Goal: Information Seeking & Learning: Learn about a topic

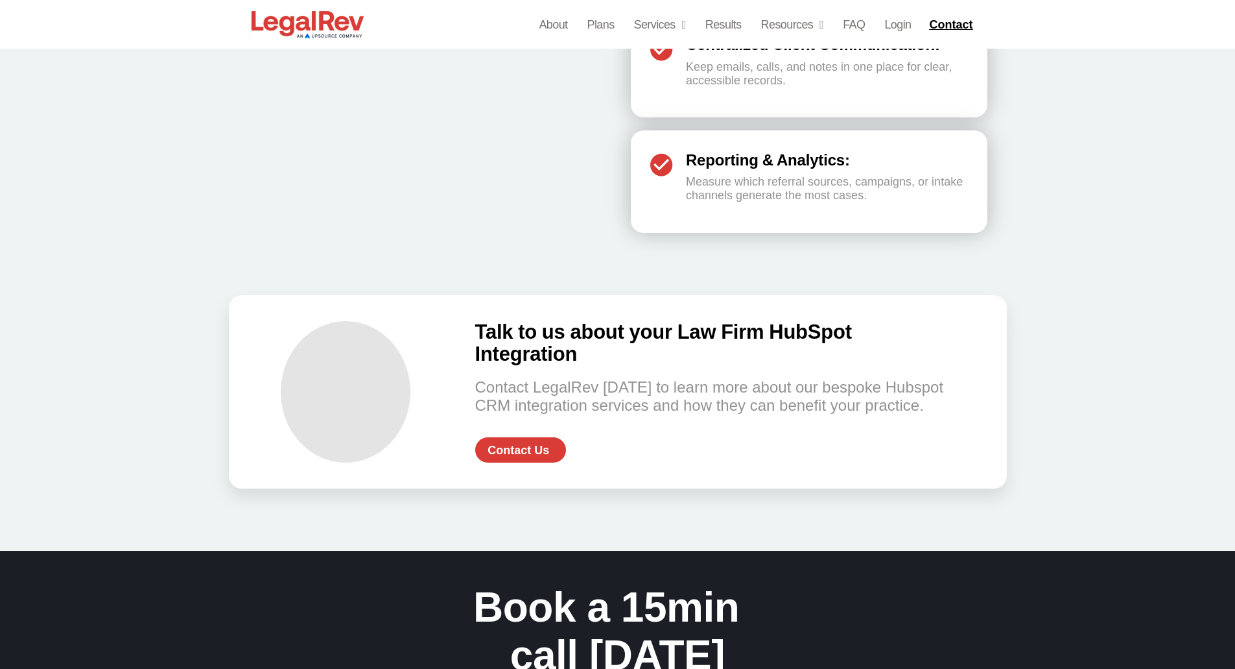
scroll to position [2677, 0]
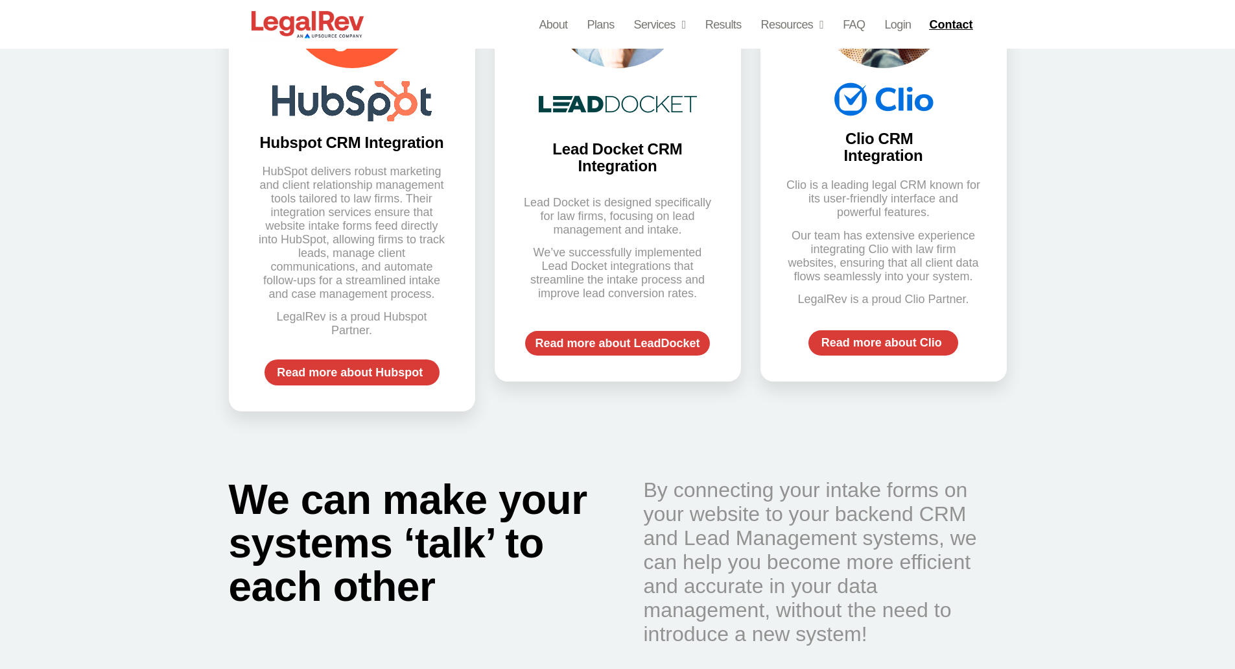
scroll to position [1013, 0]
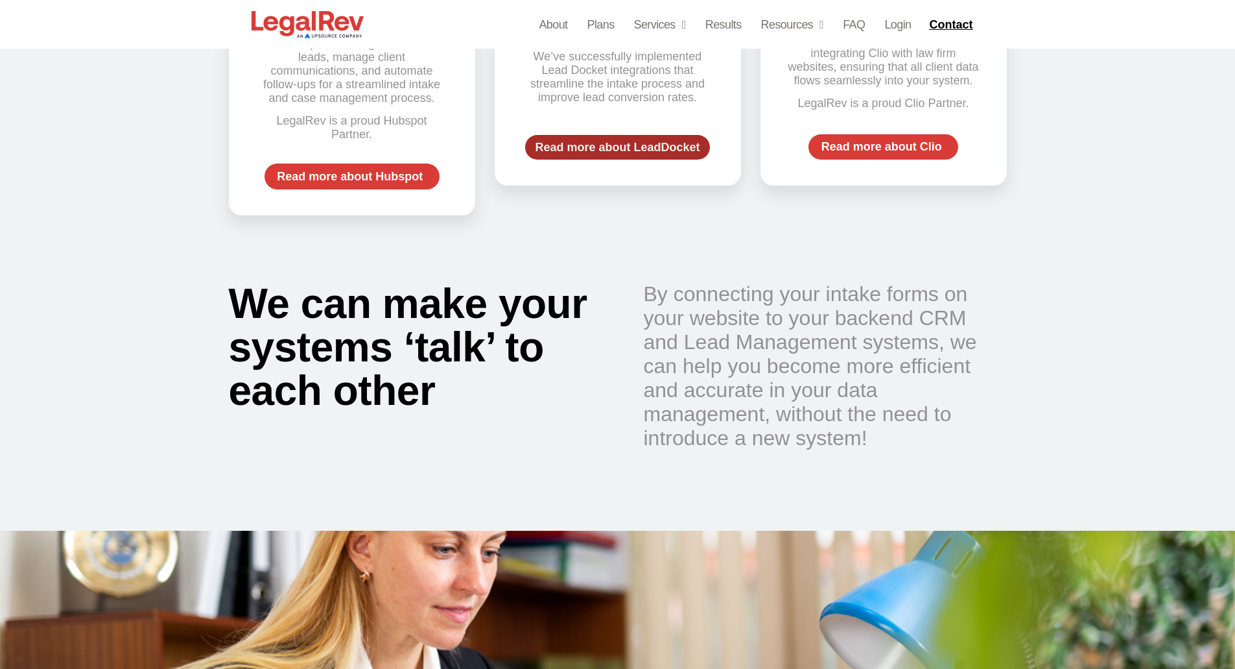
click at [601, 147] on span "Read more about LeadDocket" at bounding box center [617, 147] width 165 height 12
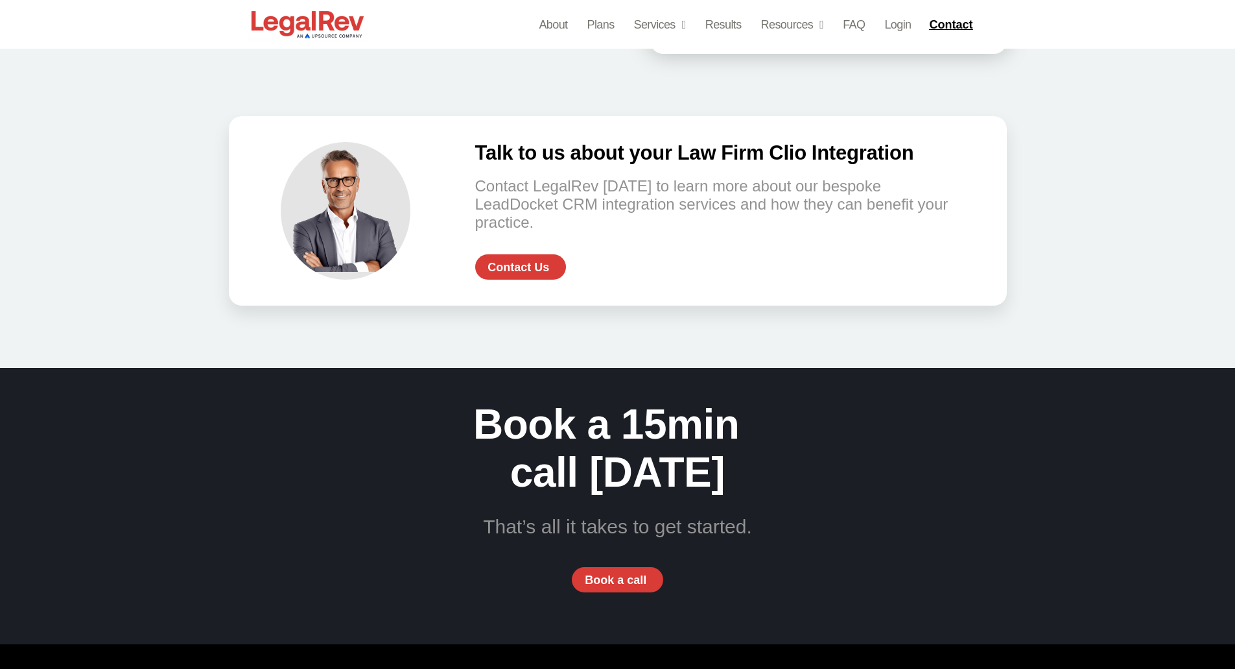
scroll to position [2673, 0]
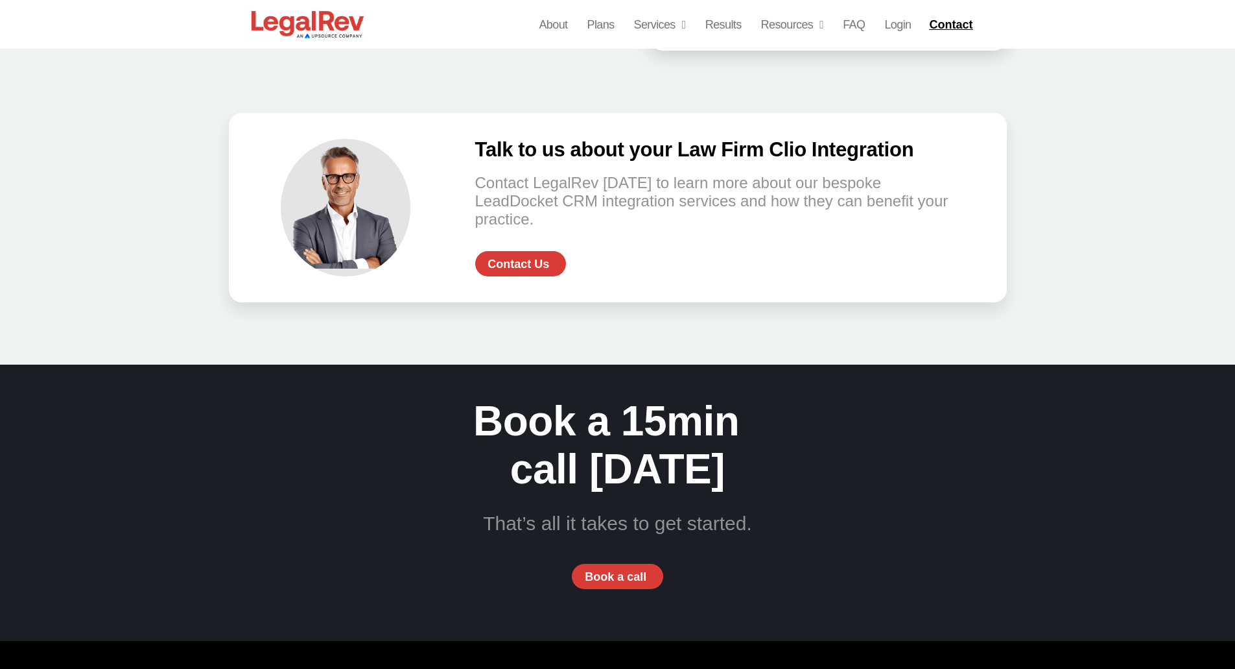
click at [753, 152] on h3 "Talk to us about your Law Firm Clio Integration" at bounding box center [715, 150] width 480 height 22
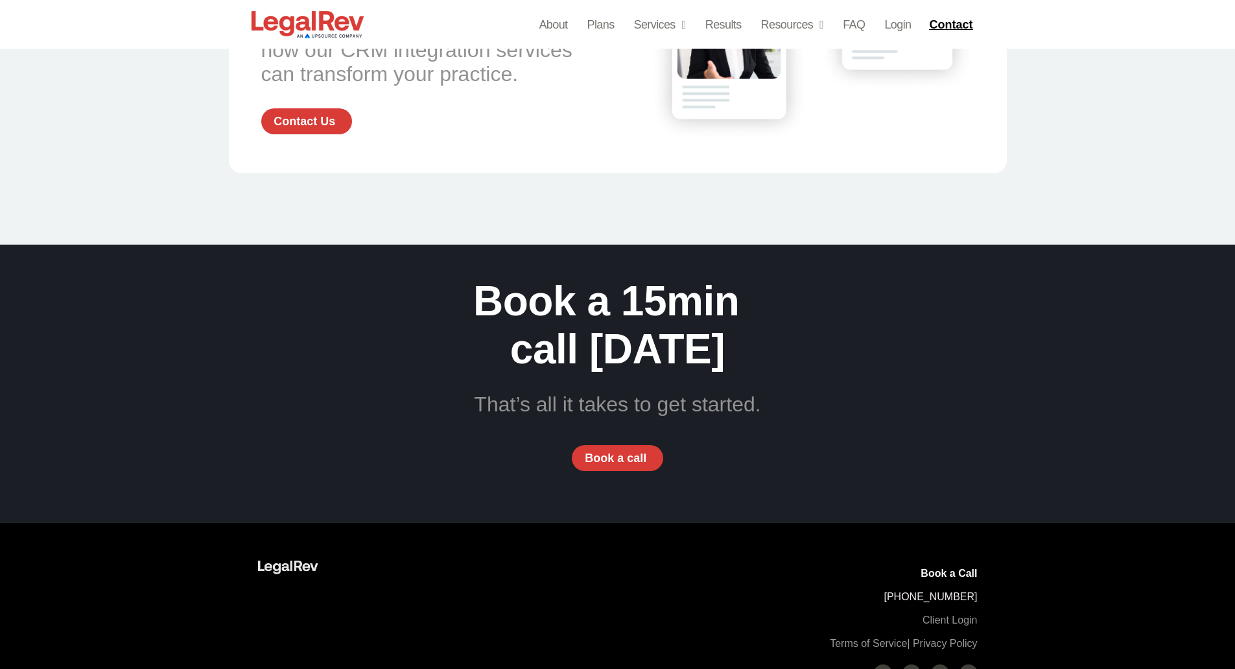
scroll to position [2980, 0]
